Goal: Task Accomplishment & Management: Use online tool/utility

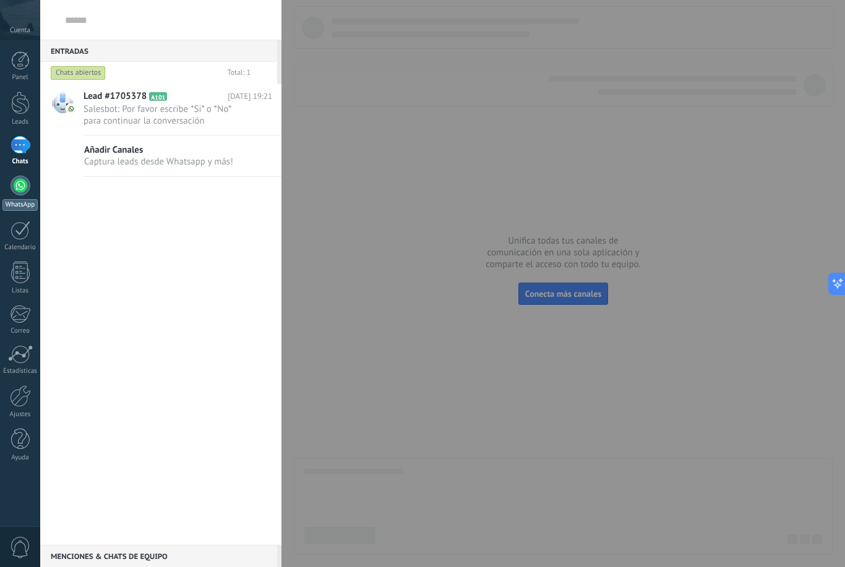
click at [16, 186] on div at bounding box center [21, 186] width 20 height 20
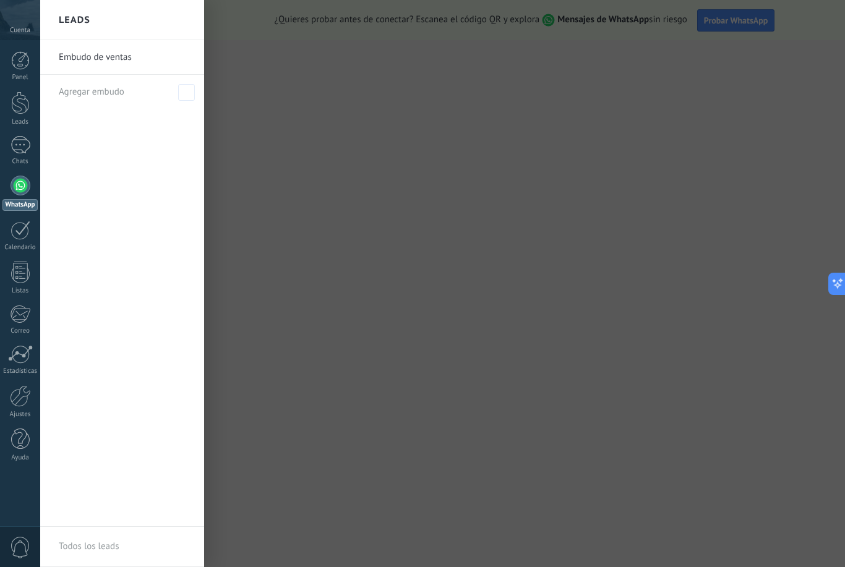
click at [547, 199] on div at bounding box center [462, 283] width 845 height 567
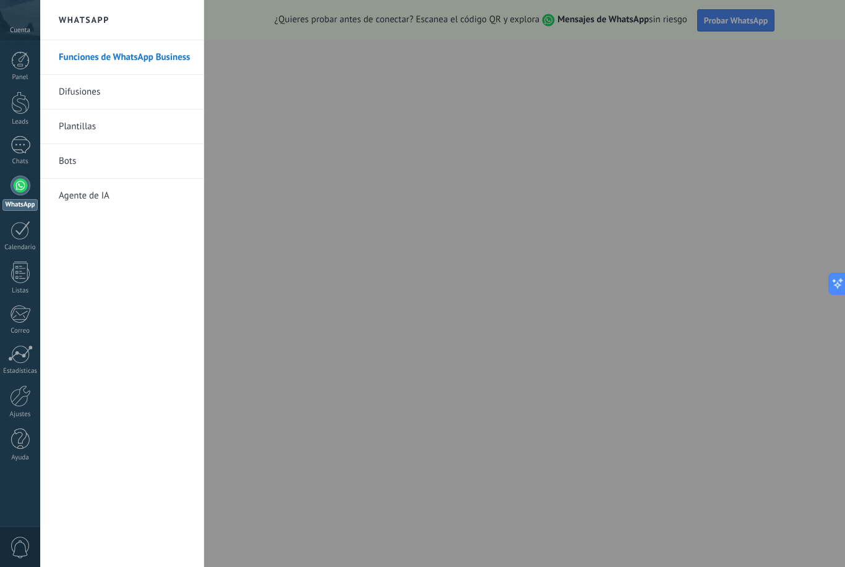
click at [500, 284] on div at bounding box center [422, 283] width 845 height 567
click at [649, 356] on div at bounding box center [422, 283] width 845 height 567
click at [21, 28] on span "Cuenta" at bounding box center [20, 31] width 20 height 8
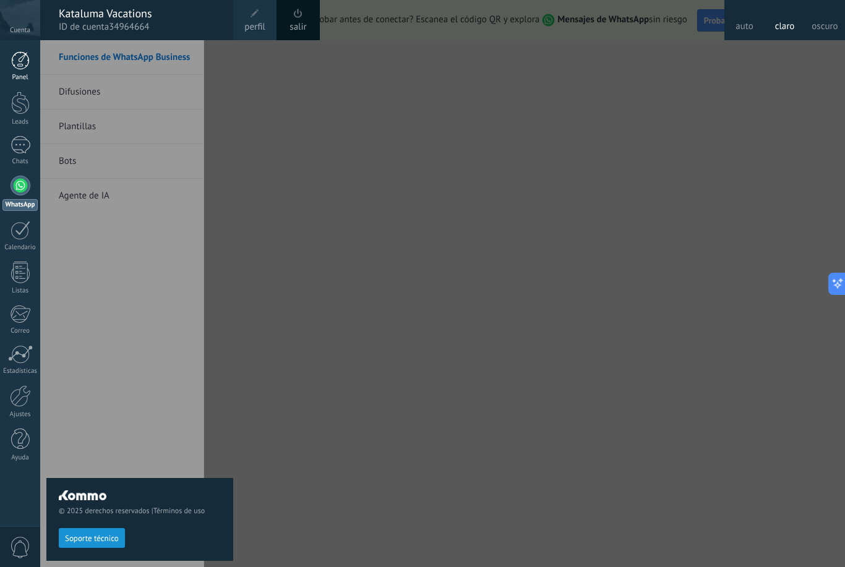
click at [22, 70] on link "Panel" at bounding box center [20, 66] width 40 height 30
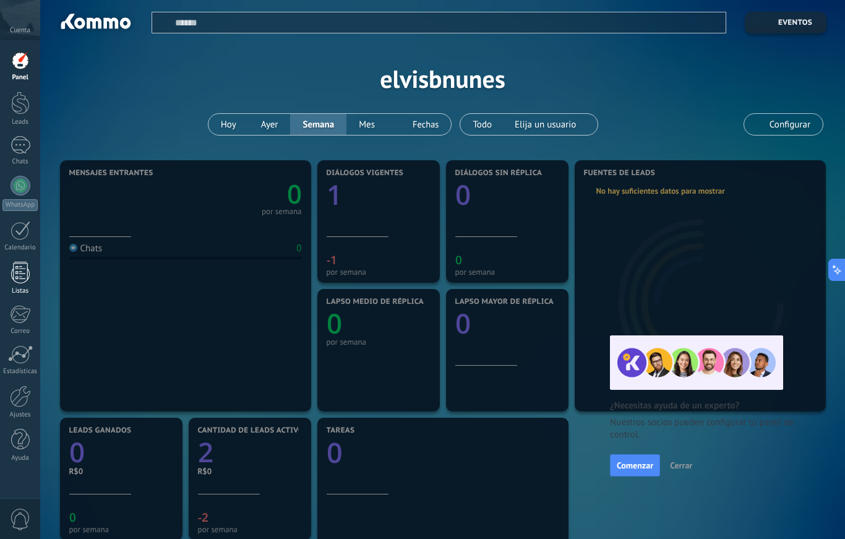
click at [26, 284] on link "Listas" at bounding box center [20, 278] width 40 height 33
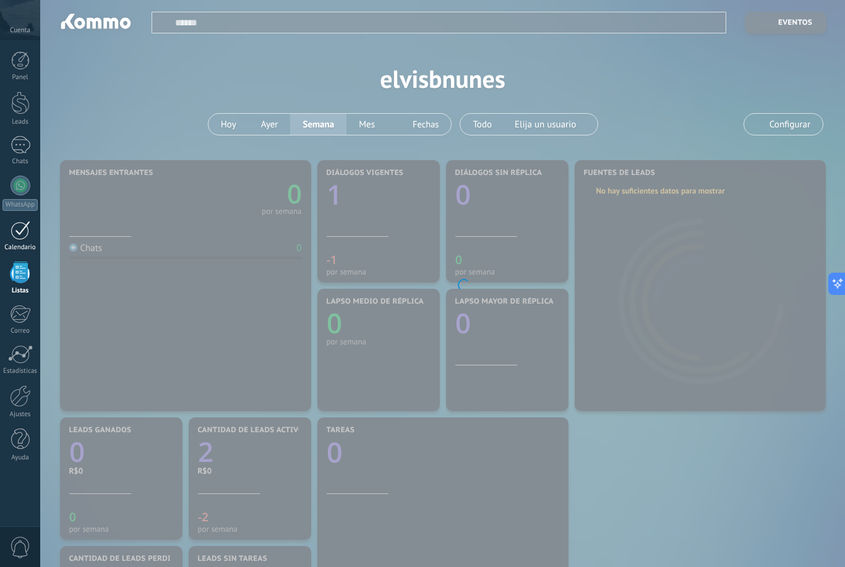
click at [19, 241] on link "Calendario" at bounding box center [20, 236] width 40 height 31
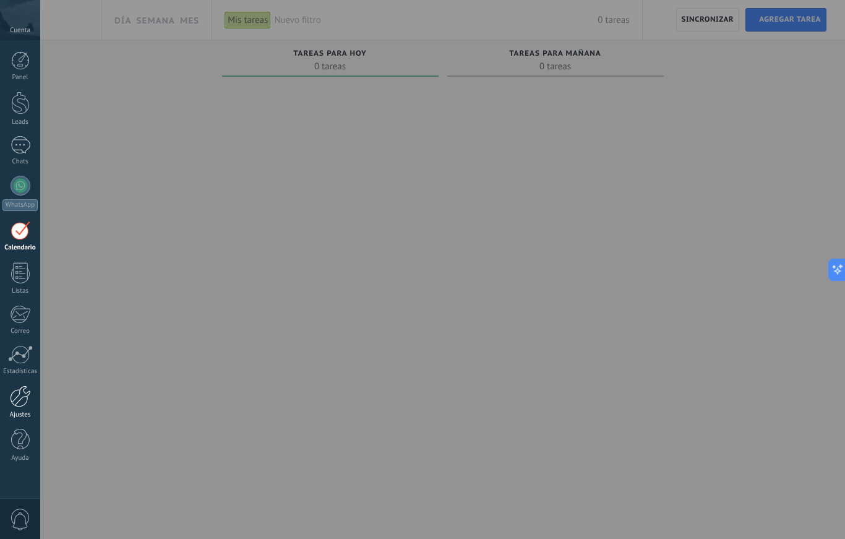
click at [16, 398] on div at bounding box center [20, 396] width 21 height 22
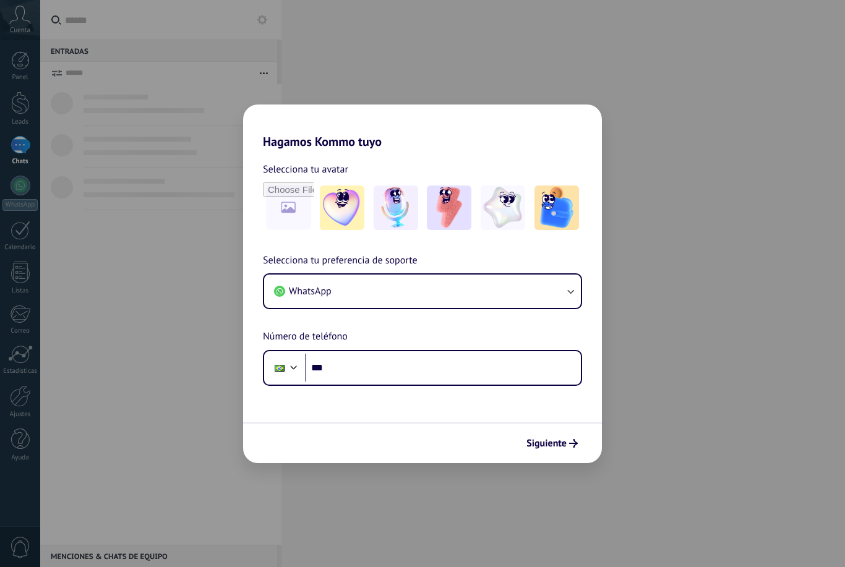
click at [81, 300] on div "Hagamos Kommo tuyo Selecciona tu avatar Selecciona tu preferencia de soporte Wh…" at bounding box center [422, 283] width 845 height 567
click at [92, 296] on div "Hagamos Kommo tuyo Selecciona tu avatar Selecciona tu preferencia de soporte Wh…" at bounding box center [422, 283] width 845 height 567
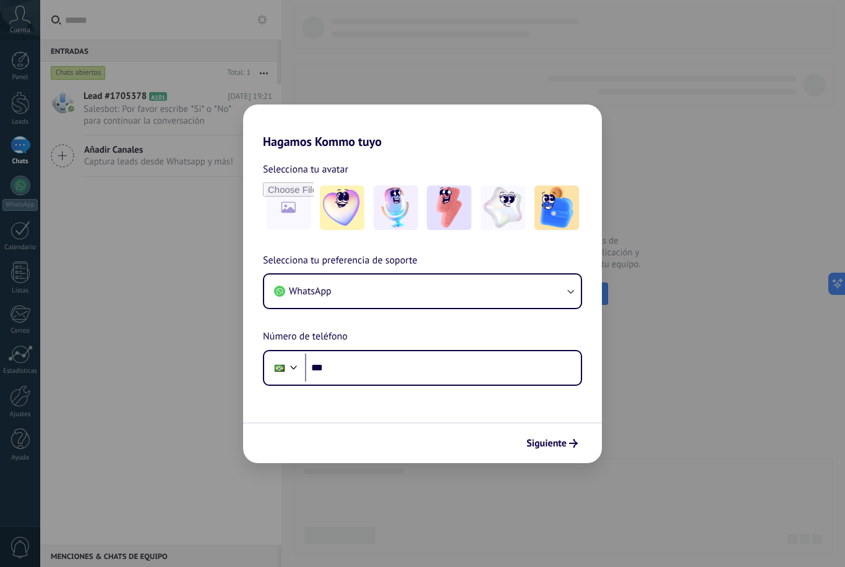
click at [53, 142] on div "Hagamos Kommo tuyo Selecciona tu avatar Selecciona tu preferencia de soporte Wh…" at bounding box center [422, 283] width 845 height 567
click at [17, 151] on div "Hagamos Kommo tuyo Selecciona tu avatar Selecciona tu preferencia de soporte Wh…" at bounding box center [422, 283] width 845 height 567
click at [16, 229] on div "Hagamos Kommo tuyo Selecciona tu avatar Selecciona tu preferencia de soporte Wh…" at bounding box center [422, 283] width 845 height 567
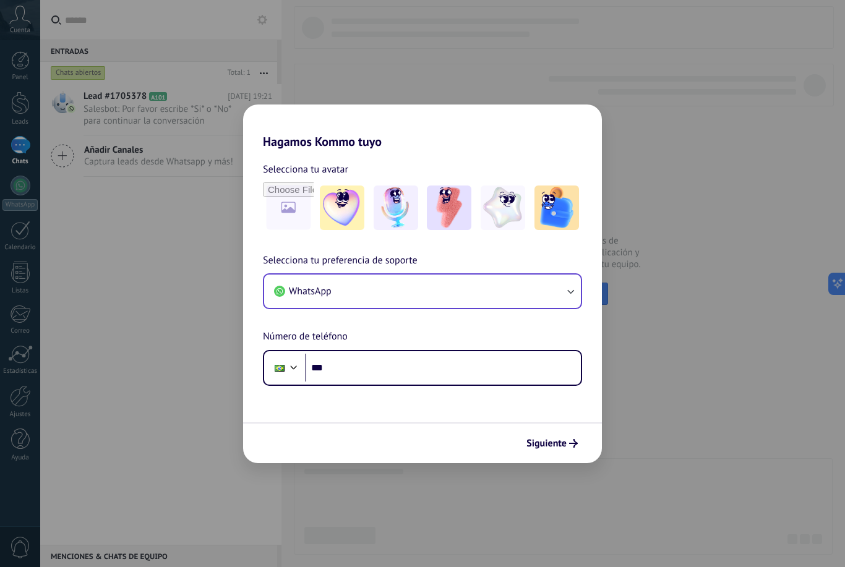
click at [377, 294] on button "WhatsApp" at bounding box center [422, 291] width 317 height 33
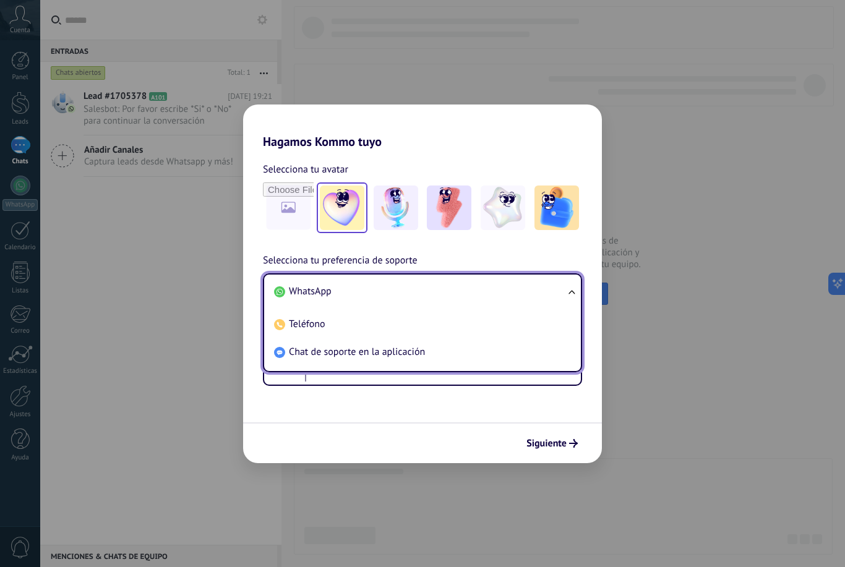
click at [348, 228] on img at bounding box center [342, 208] width 45 height 45
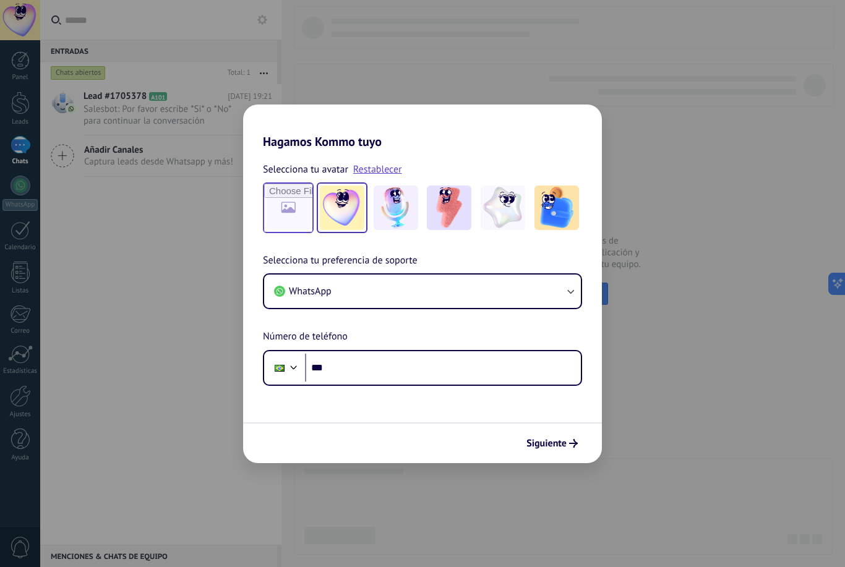
click at [304, 225] on input "file" at bounding box center [288, 208] width 48 height 48
click at [274, 223] on input "file" at bounding box center [288, 208] width 48 height 48
type input "**********"
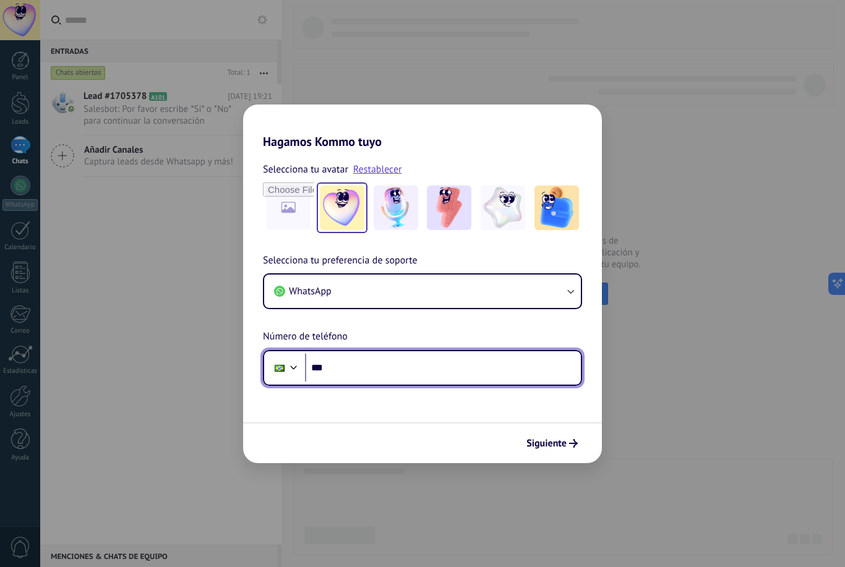
drag, startPoint x: 405, startPoint y: 370, endPoint x: 395, endPoint y: 366, distance: 10.8
click at [405, 370] on input "***" at bounding box center [443, 368] width 276 height 28
click at [288, 369] on div at bounding box center [293, 366] width 15 height 15
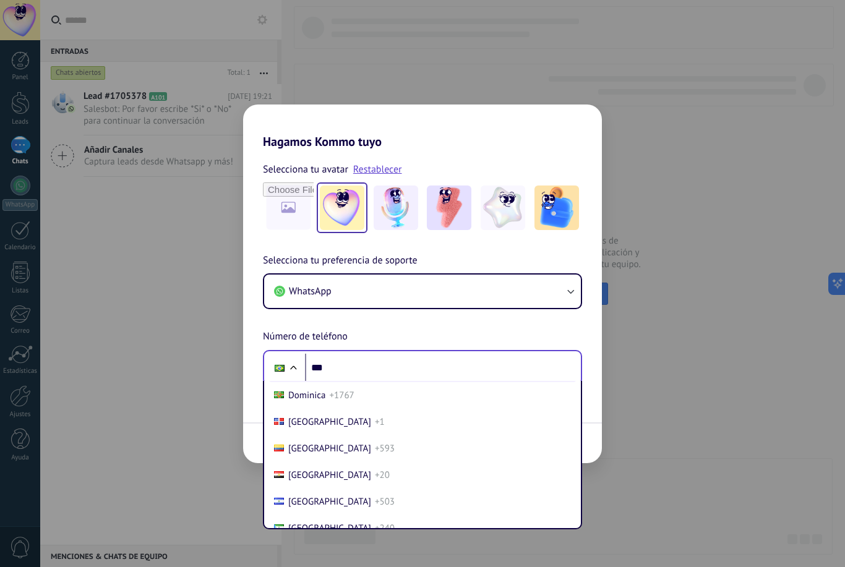
scroll to position [1387, 0]
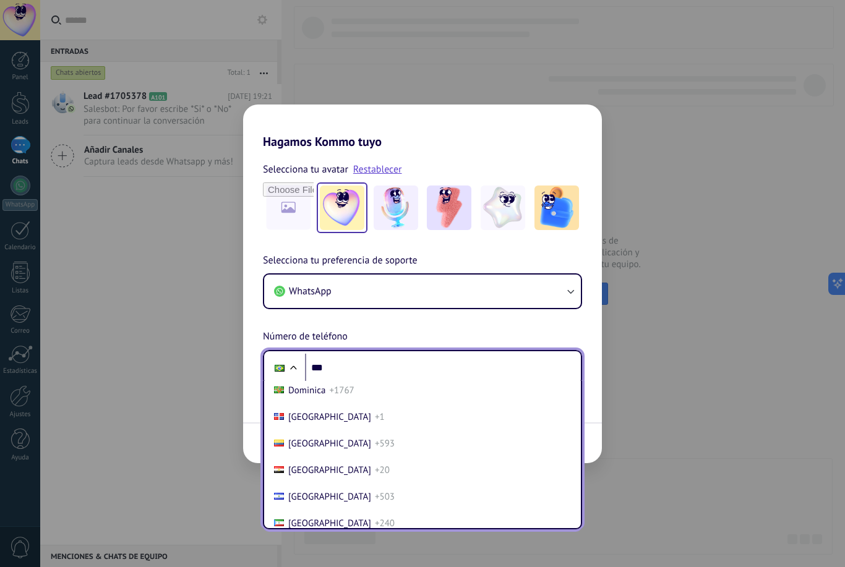
click at [375, 423] on span "+1" at bounding box center [380, 417] width 10 height 12
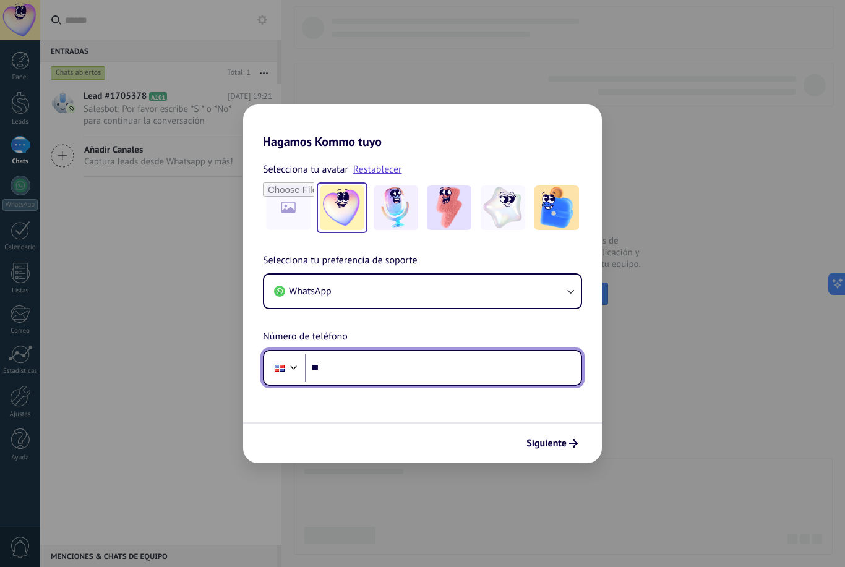
click at [370, 369] on input "***" at bounding box center [443, 368] width 276 height 28
type input "**********"
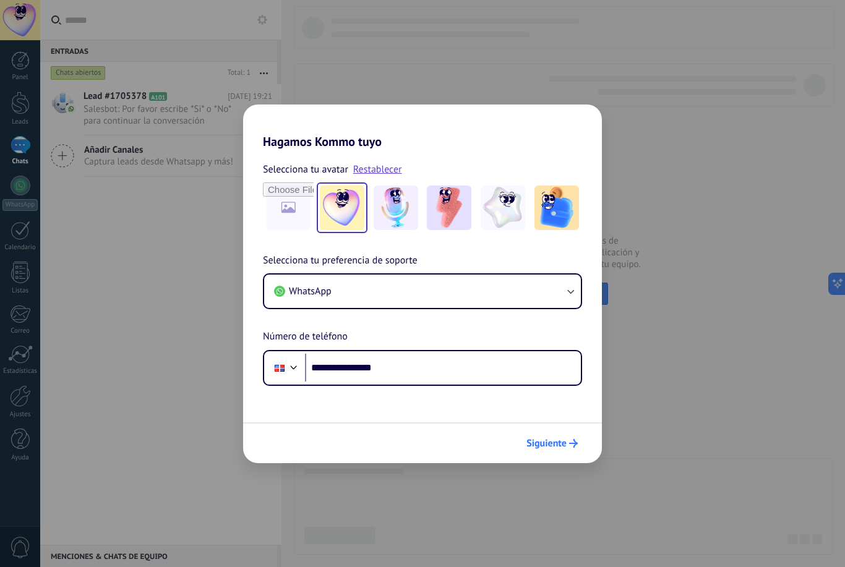
click at [550, 448] on span "Siguiente" at bounding box center [546, 443] width 40 height 9
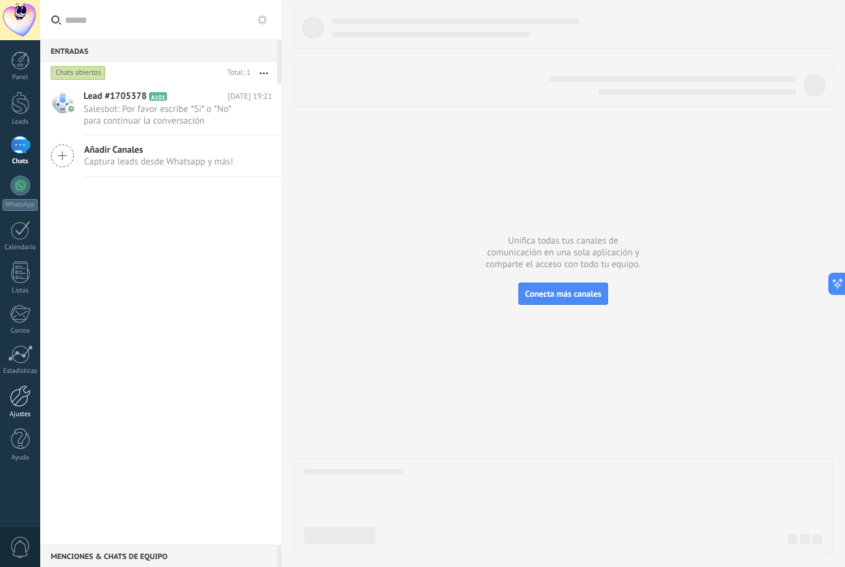
click at [37, 394] on link "Ajustes" at bounding box center [20, 401] width 40 height 33
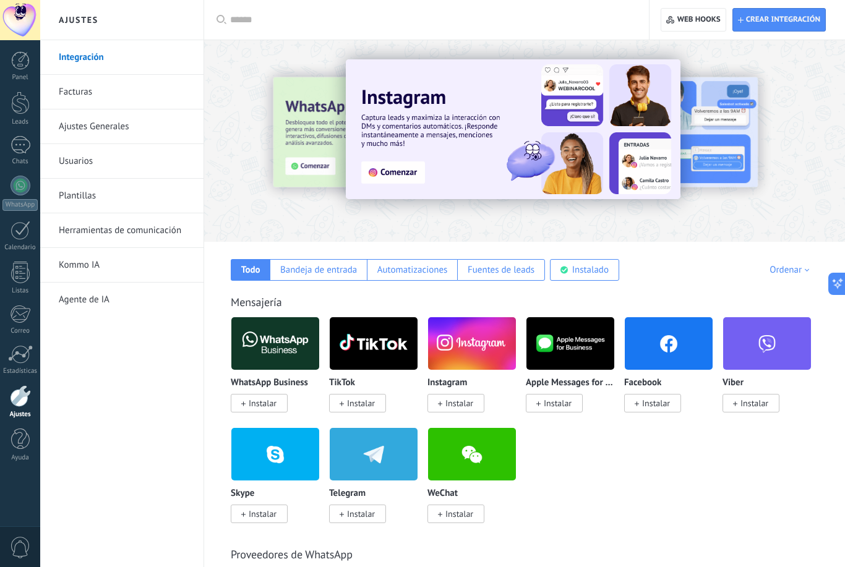
click at [139, 65] on link "Integración" at bounding box center [125, 57] width 132 height 35
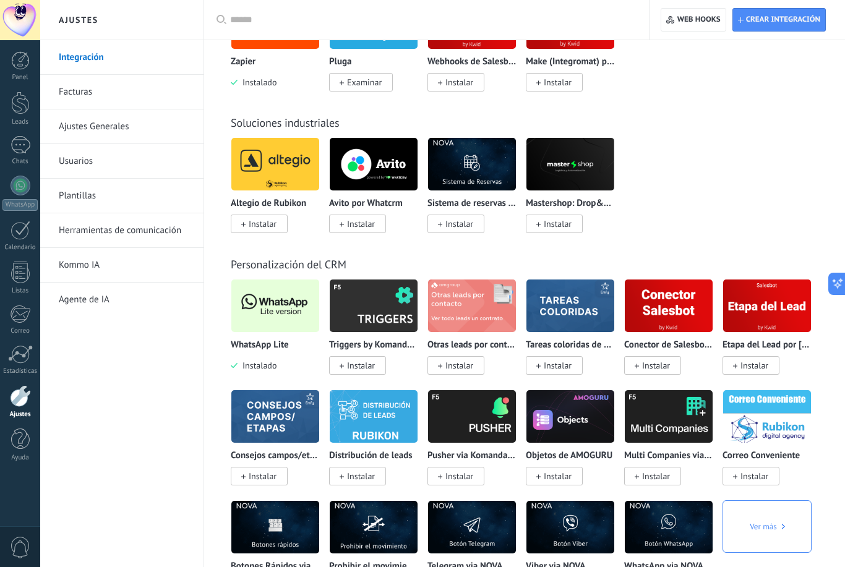
scroll to position [2726, 0]
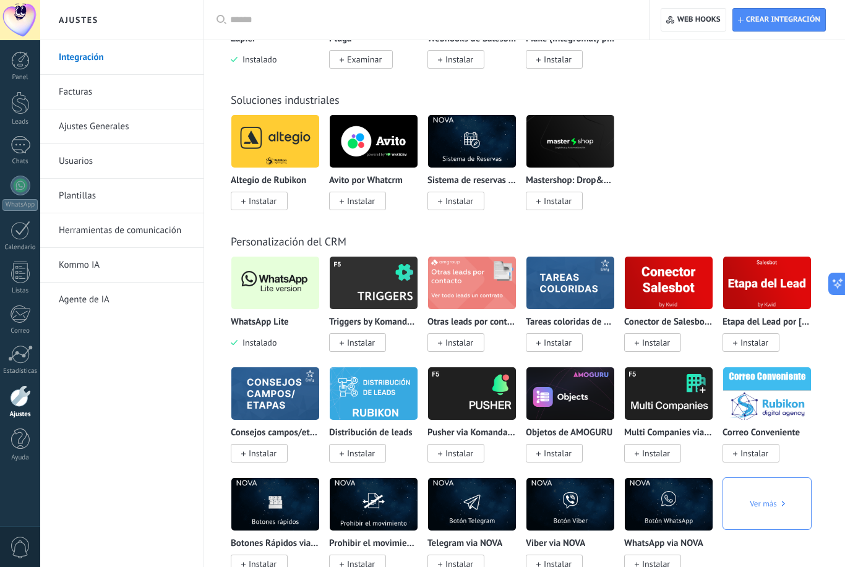
click at [276, 313] on img at bounding box center [275, 283] width 88 height 60
click at [283, 313] on img at bounding box center [275, 283] width 88 height 60
click at [288, 313] on img at bounding box center [275, 283] width 88 height 60
click at [260, 348] on span "Instalado" at bounding box center [256, 342] width 39 height 11
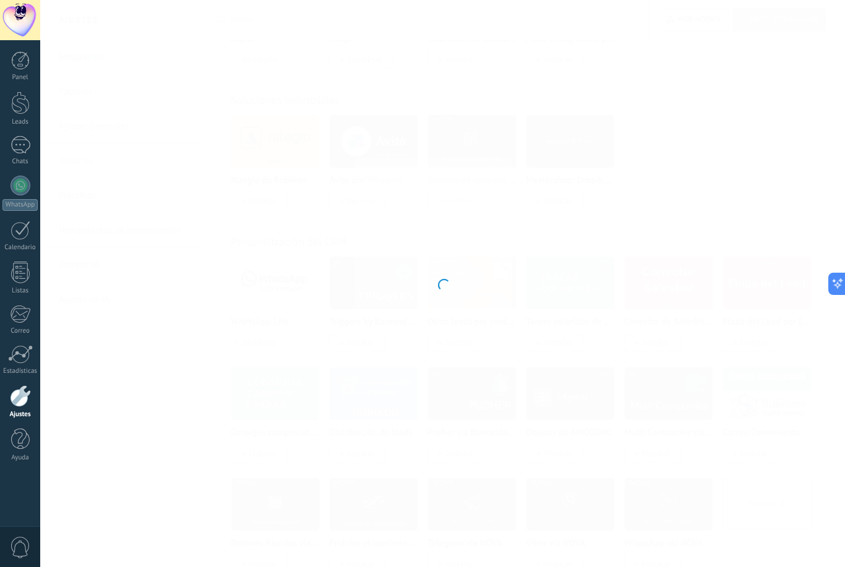
click at [270, 330] on div at bounding box center [442, 283] width 805 height 567
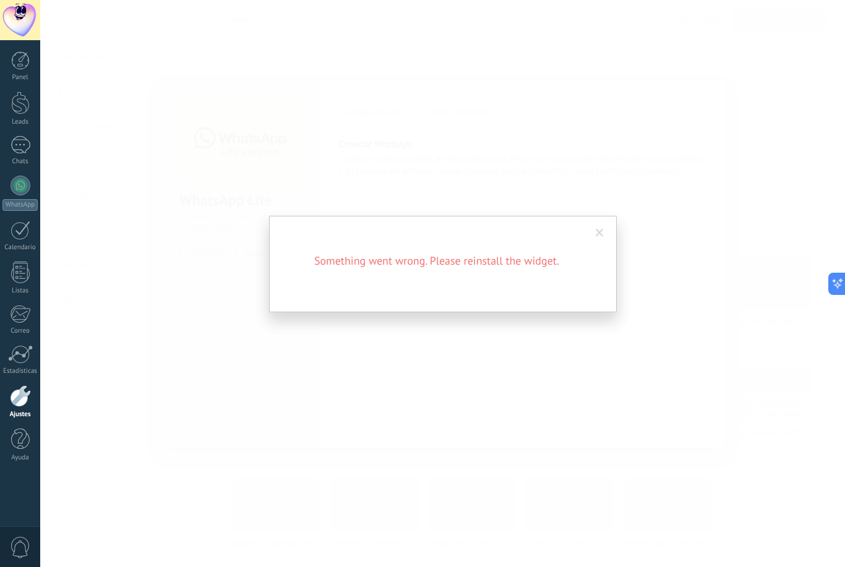
click at [596, 237] on span at bounding box center [600, 233] width 8 height 9
click at [599, 237] on span at bounding box center [600, 233] width 8 height 9
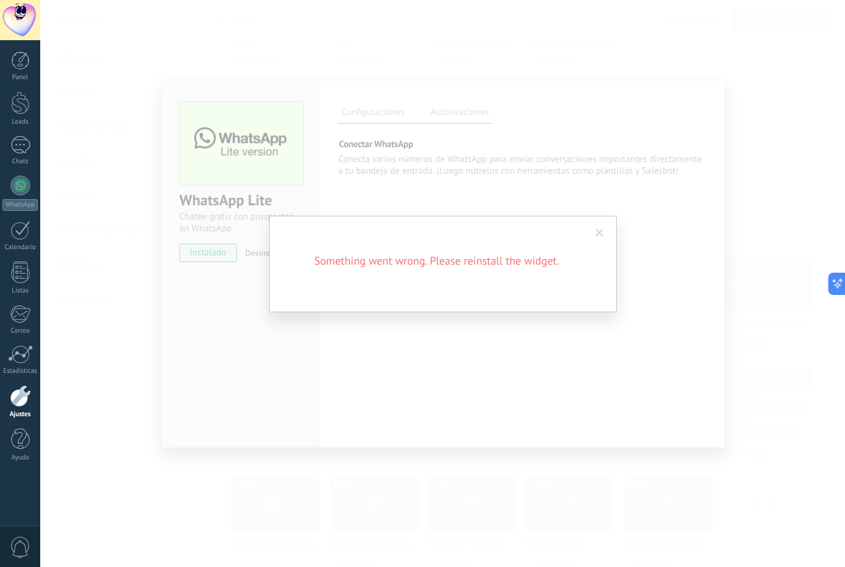
click at [599, 237] on span at bounding box center [600, 233] width 8 height 9
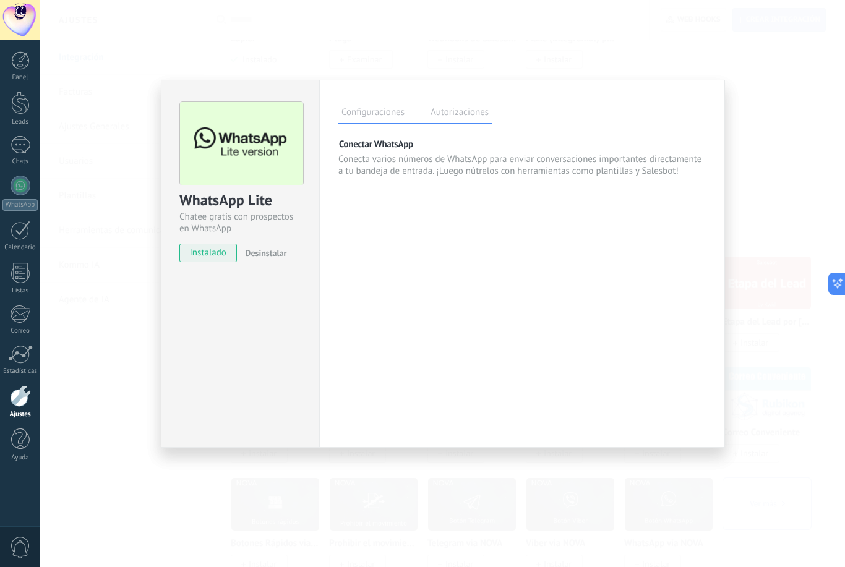
click at [415, 208] on button "Conectar" at bounding box center [397, 197] width 119 height 22
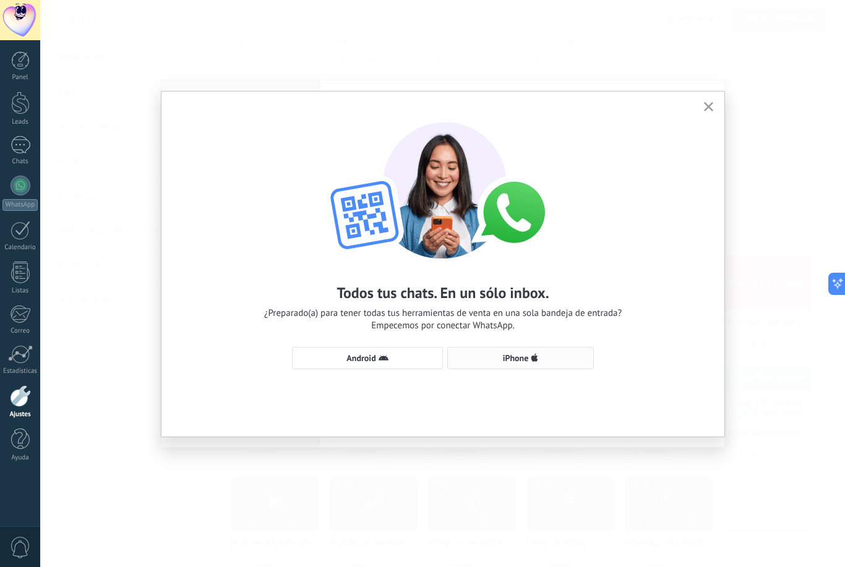
click at [503, 362] on span "iPhone" at bounding box center [516, 358] width 26 height 9
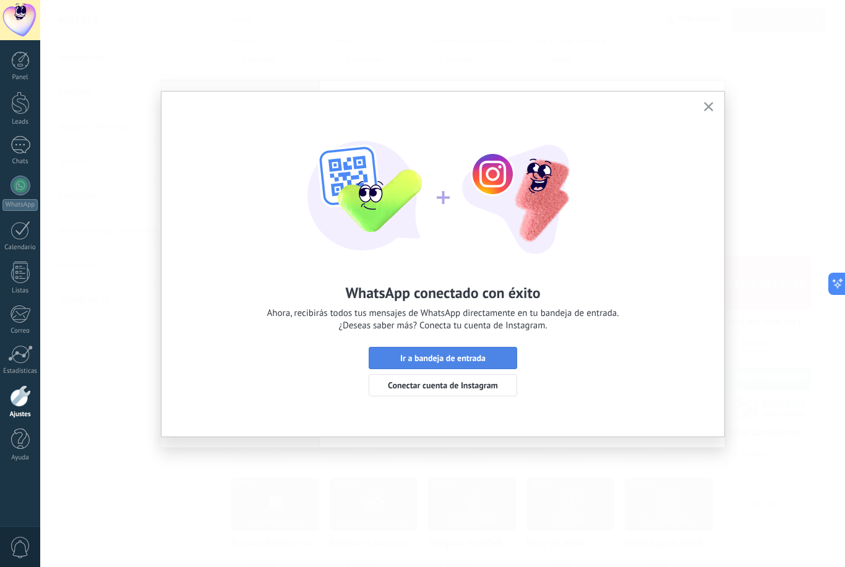
click at [490, 369] on button "Ir a bandeja de entrada" at bounding box center [443, 358] width 148 height 22
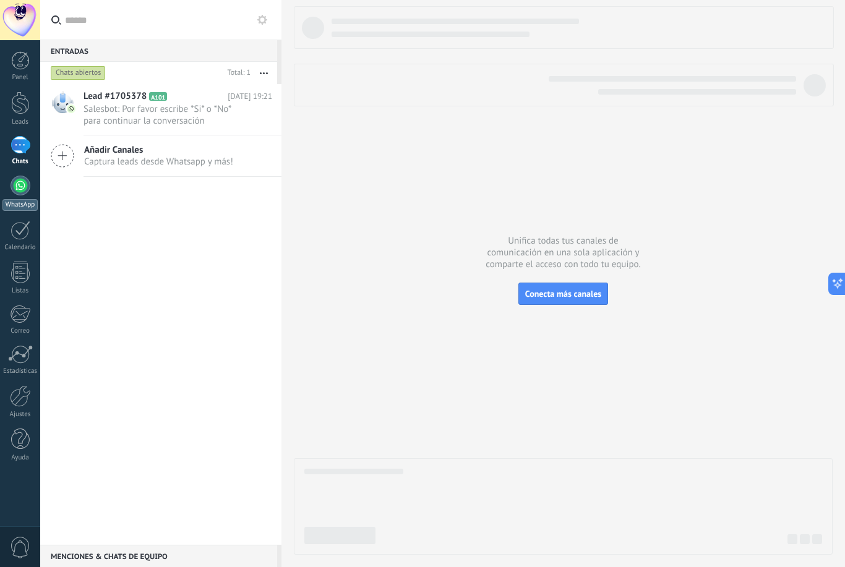
click at [17, 201] on div "WhatsApp" at bounding box center [19, 205] width 35 height 12
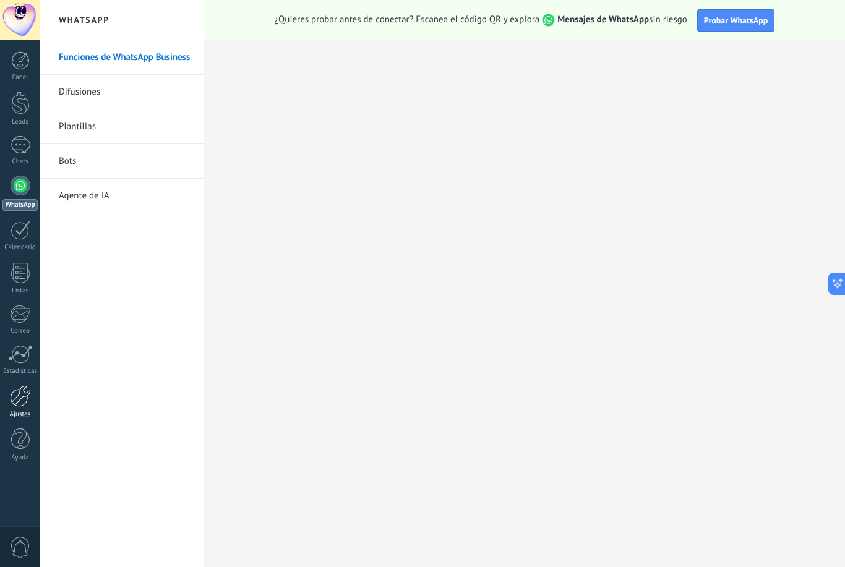
click at [25, 395] on div at bounding box center [20, 396] width 21 height 22
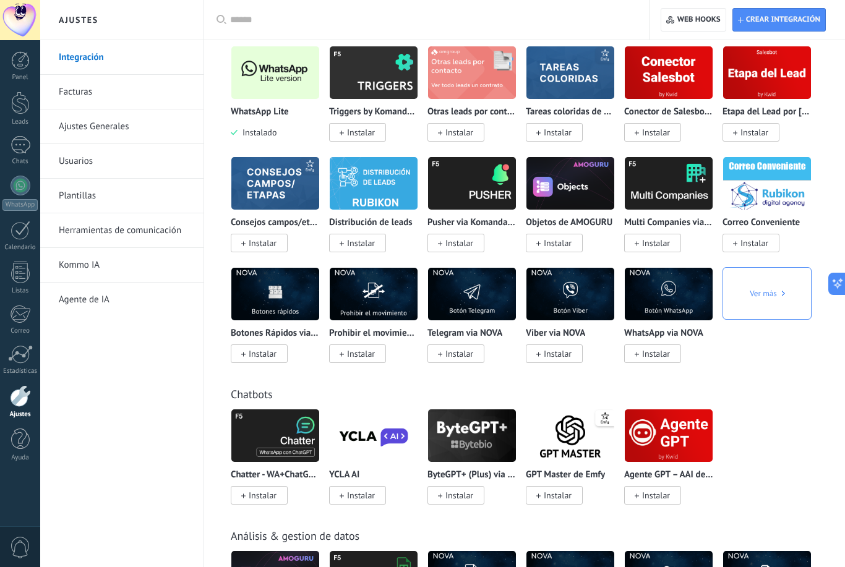
scroll to position [2946, 0]
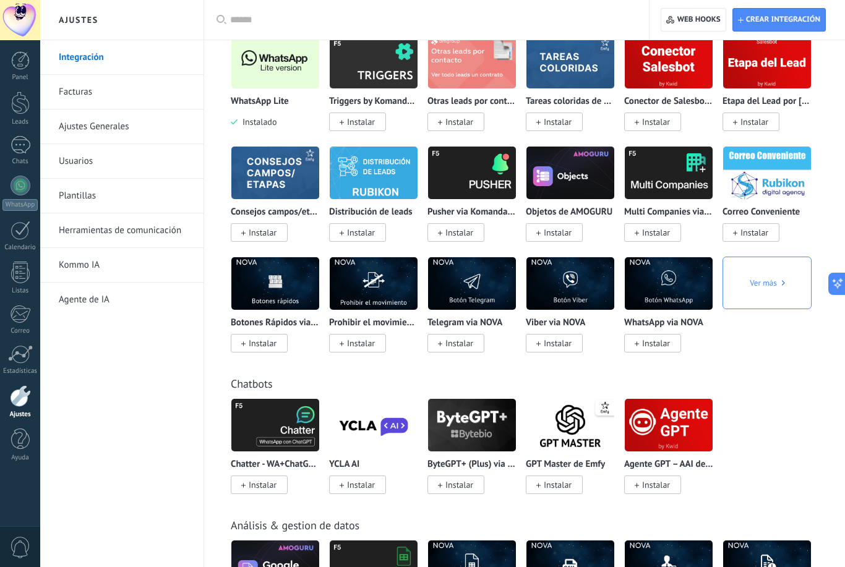
click at [268, 90] on img at bounding box center [275, 62] width 88 height 60
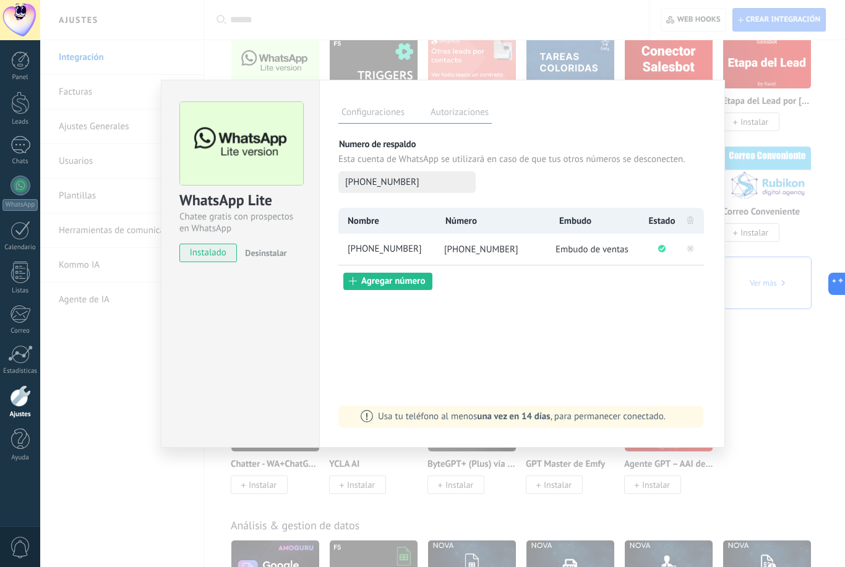
click at [843, 445] on div "WhatsApp Lite Chatee gratis con prospectos en WhatsApp instalado Desinstalar Co…" at bounding box center [442, 283] width 805 height 567
